Goal: Find specific page/section: Find specific page/section

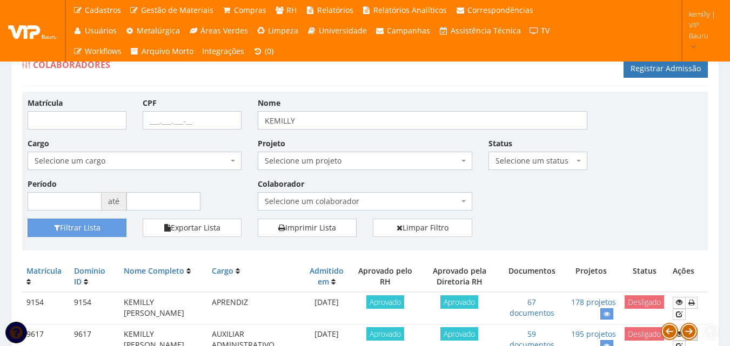
scroll to position [162, 0]
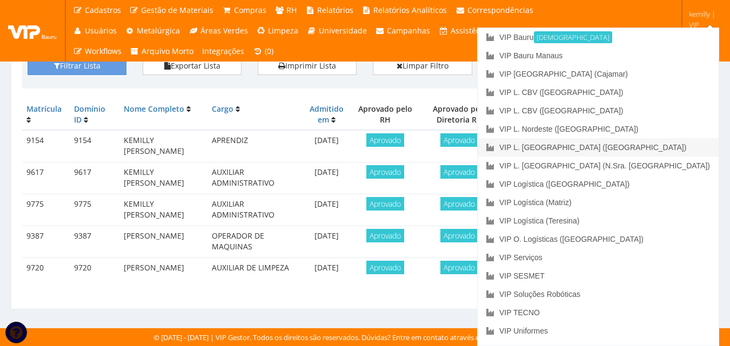
click at [677, 143] on link "VIP L. [GEOGRAPHIC_DATA] ([GEOGRAPHIC_DATA])" at bounding box center [598, 147] width 241 height 18
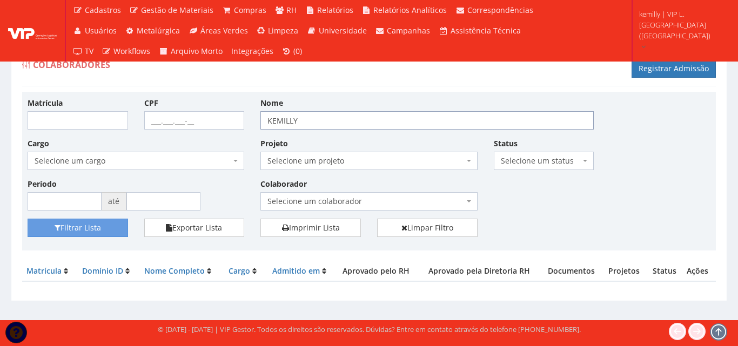
drag, startPoint x: 312, startPoint y: 119, endPoint x: 214, endPoint y: 120, distance: 98.4
click at [214, 120] on div "Matrícula CPF Nome KEMILLY Cargo Selecione um cargo G0453 D0139 - 5142-25 - AGE…" at bounding box center [368, 158] width 699 height 122
type input "[PERSON_NAME]"
click at [28, 219] on button "Filtrar Lista" at bounding box center [78, 228] width 101 height 18
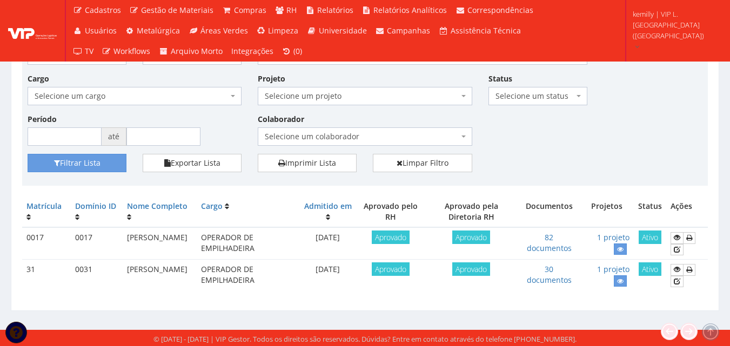
scroll to position [66, 0]
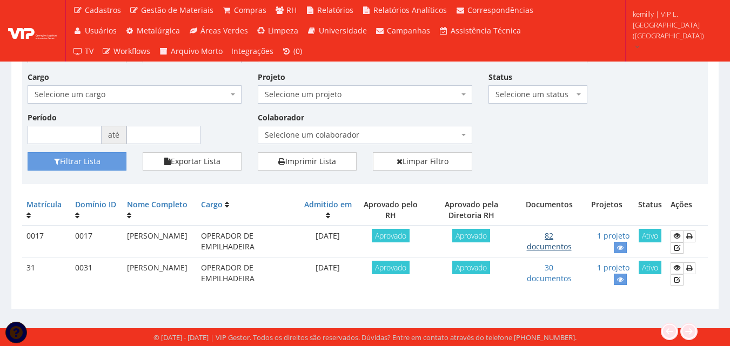
click at [556, 246] on link "82 documentos" at bounding box center [549, 241] width 45 height 21
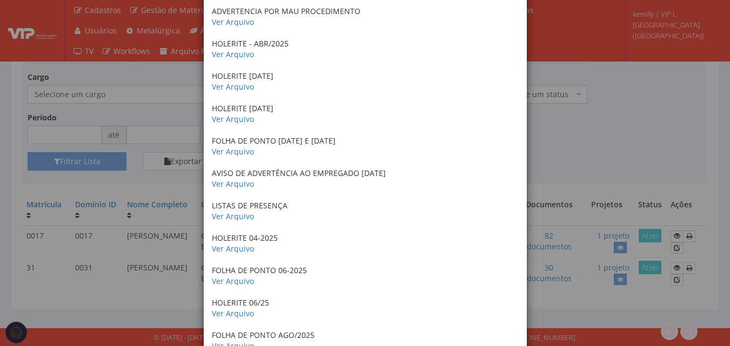
scroll to position [2497, 0]
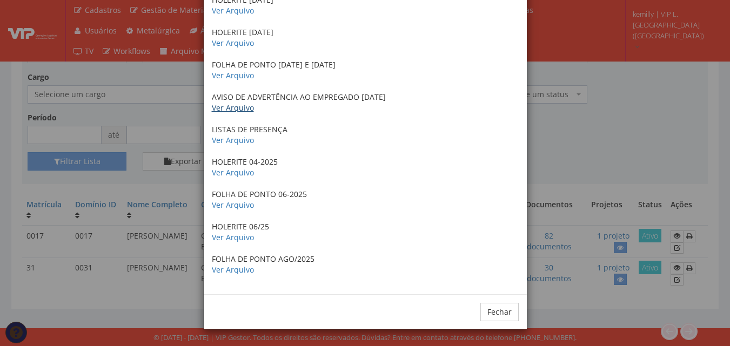
click at [226, 109] on link "Ver Arquivo" at bounding box center [233, 108] width 42 height 10
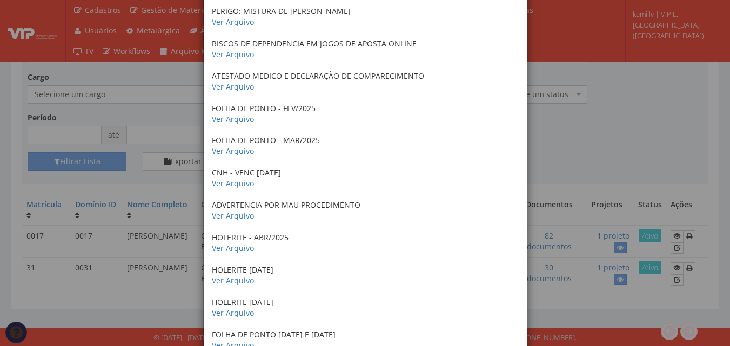
scroll to position [2389, 0]
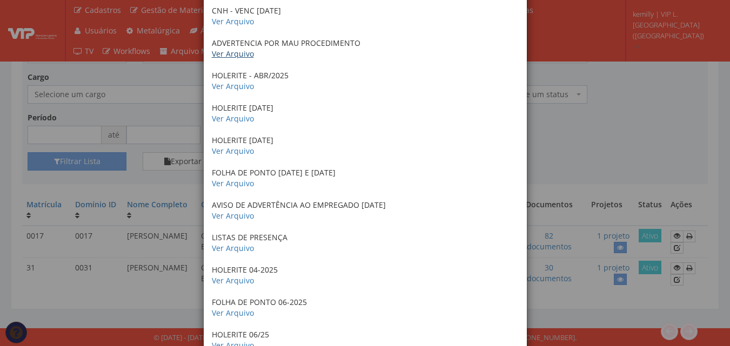
click at [235, 54] on link "Ver Arquivo" at bounding box center [233, 54] width 42 height 10
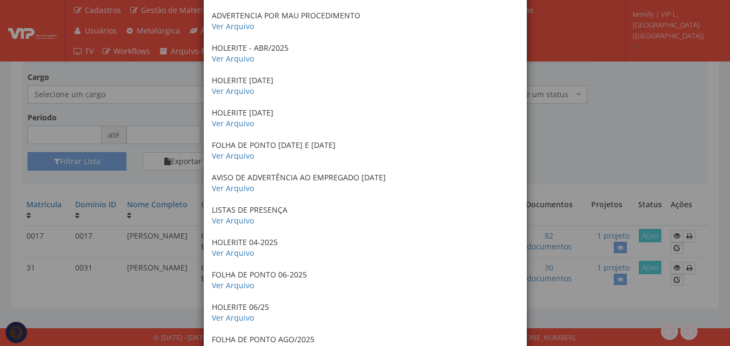
scroll to position [2497, 0]
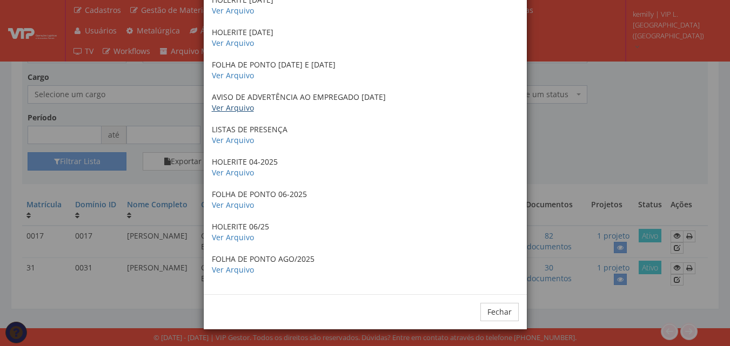
click at [235, 106] on link "Ver Arquivo" at bounding box center [233, 108] width 42 height 10
click at [239, 270] on link "Ver Arquivo" at bounding box center [233, 270] width 42 height 10
click at [243, 109] on link "Ver Arquivo" at bounding box center [233, 108] width 42 height 10
